Goal: Information Seeking & Learning: Learn about a topic

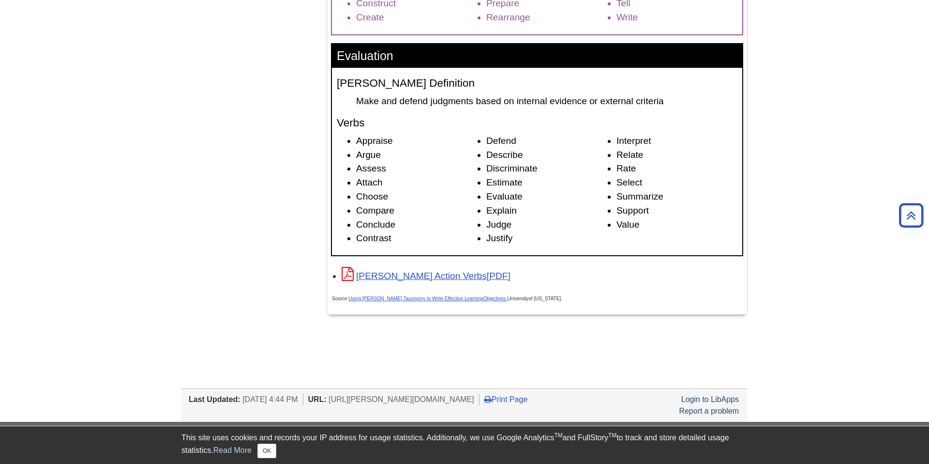
scroll to position [1494, 0]
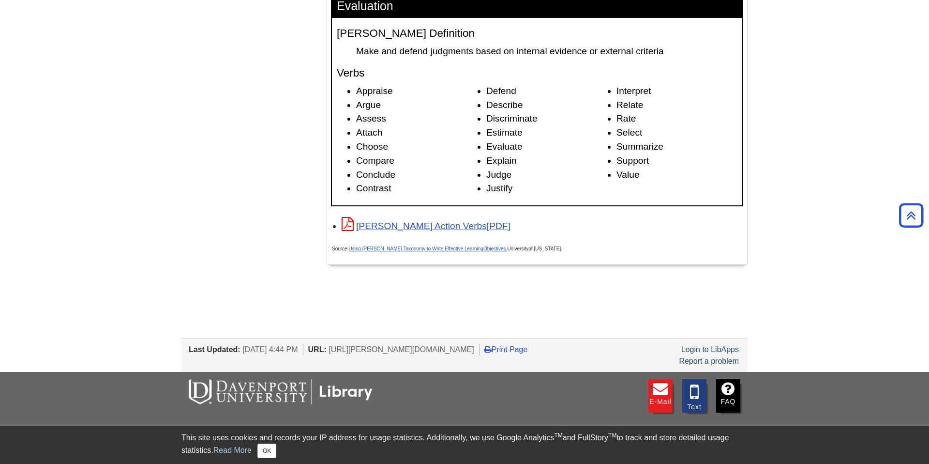
drag, startPoint x: 318, startPoint y: 101, endPoint x: 655, endPoint y: 296, distance: 389.4
click at [407, 231] on link "[PERSON_NAME] Action Verbs" at bounding box center [426, 226] width 169 height 10
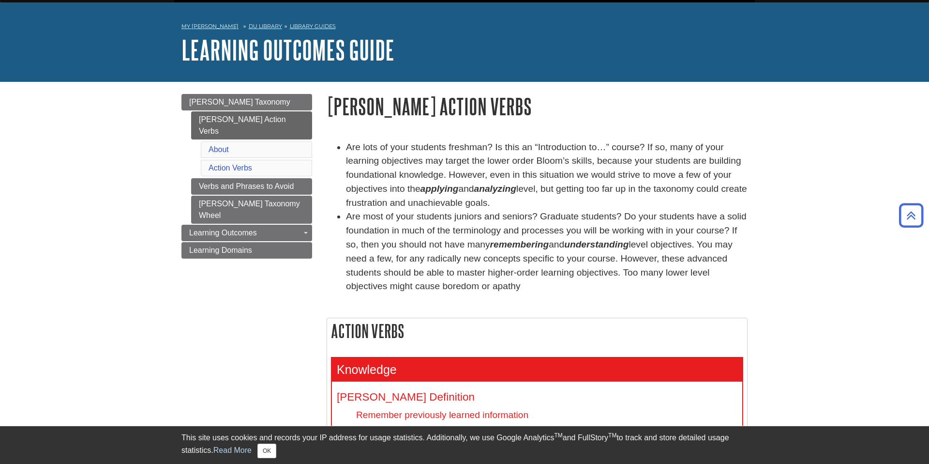
scroll to position [0, 0]
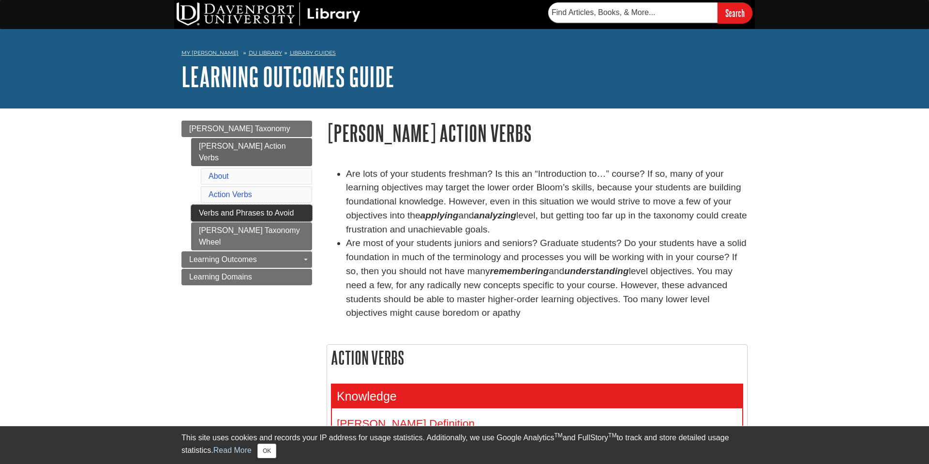
click at [248, 205] on link "Verbs and Phrases to Avoid" at bounding box center [251, 213] width 121 height 16
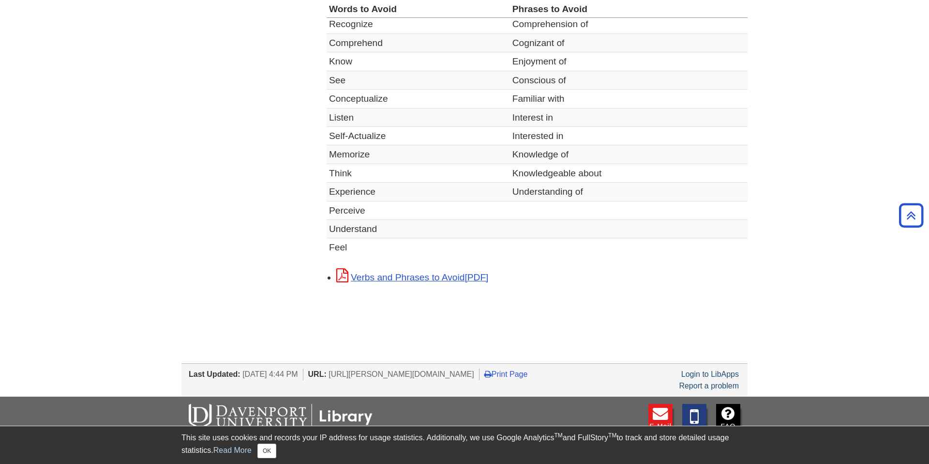
scroll to position [430, 0]
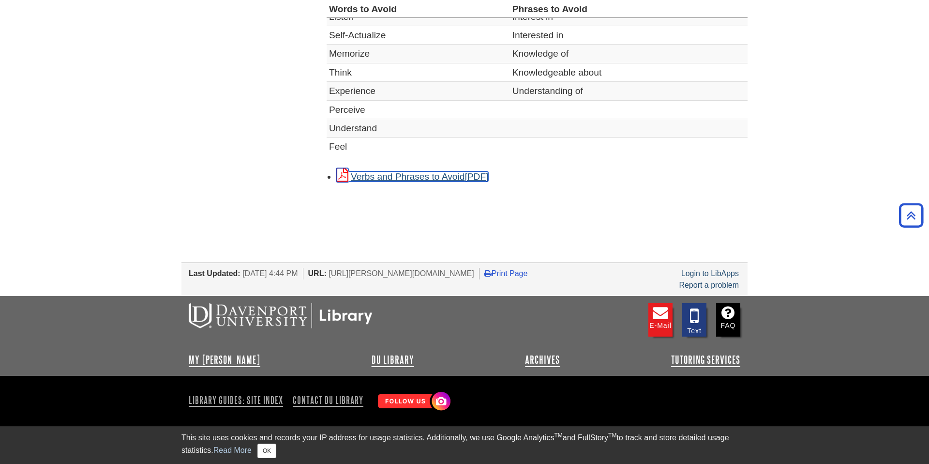
click at [449, 180] on link "Verbs and Phrases to Avoid" at bounding box center [412, 176] width 152 height 10
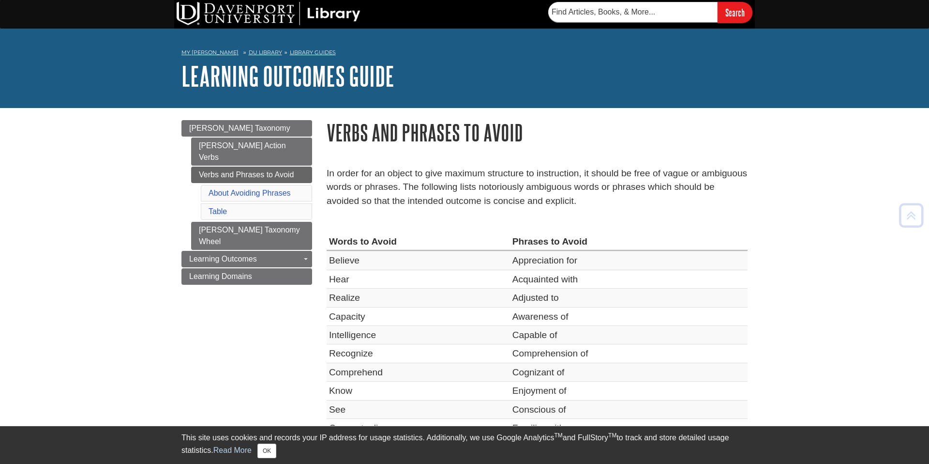
scroll to position [0, 0]
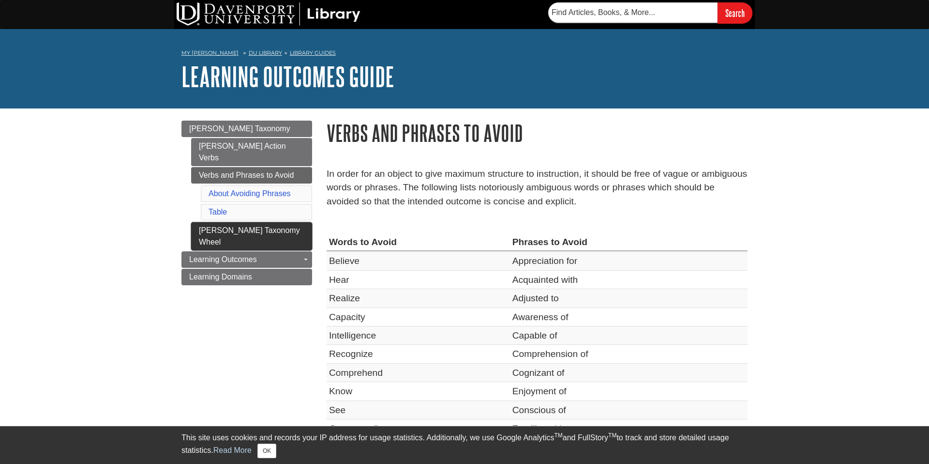
click at [274, 222] on link "[PERSON_NAME] Taxonomy Wheel" at bounding box center [251, 236] width 121 height 28
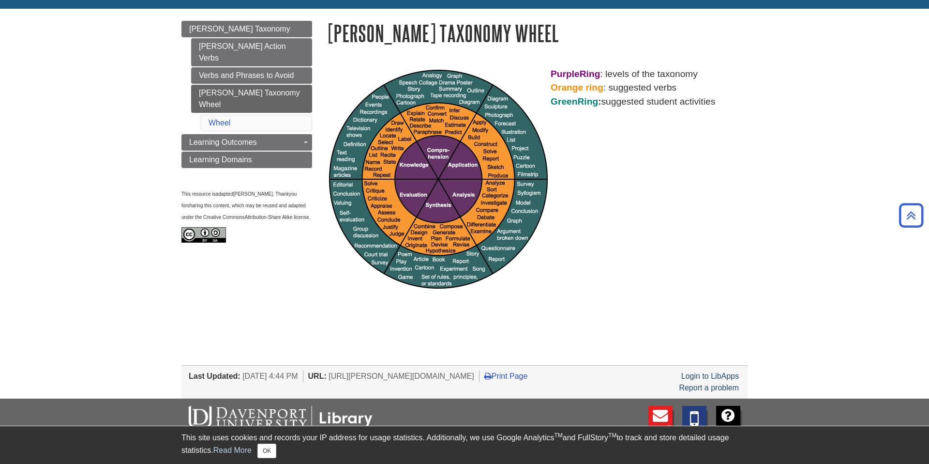
scroll to position [85, 0]
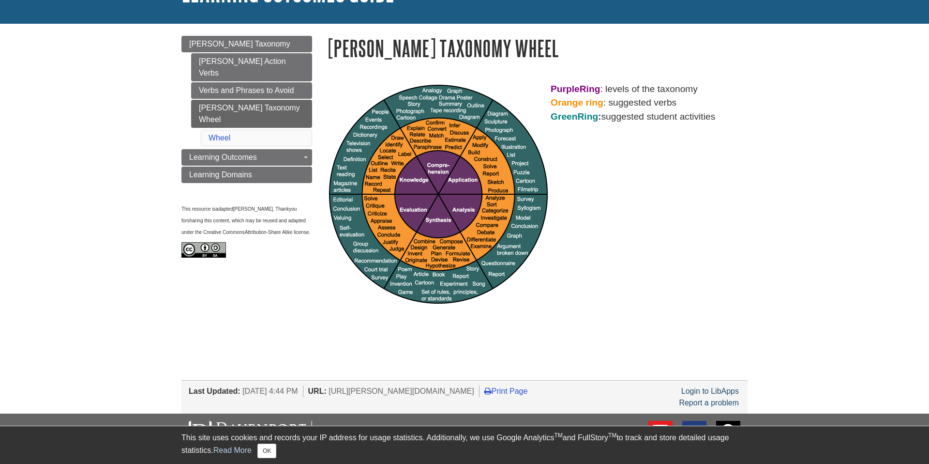
click at [603, 306] on div "Purple Ring : levels of the taxonomy Orange ring : suggested verbs Green Ring :…" at bounding box center [537, 194] width 421 height 224
